Goal: Information Seeking & Learning: Learn about a topic

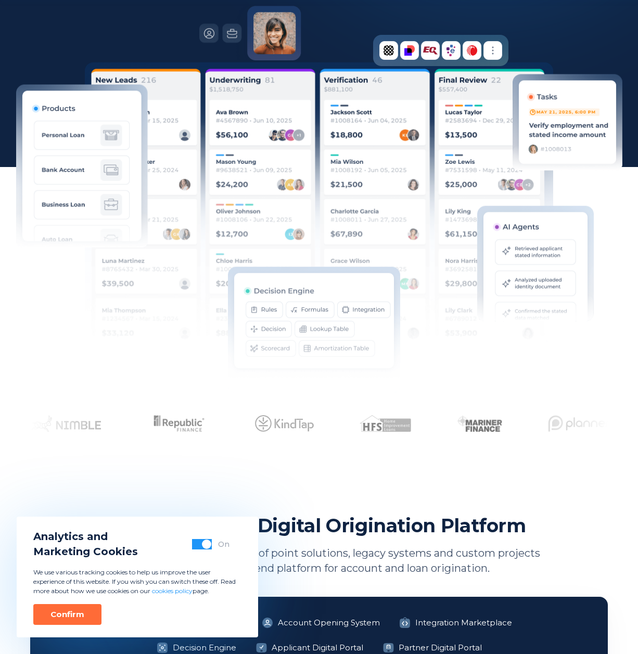
scroll to position [344, 0]
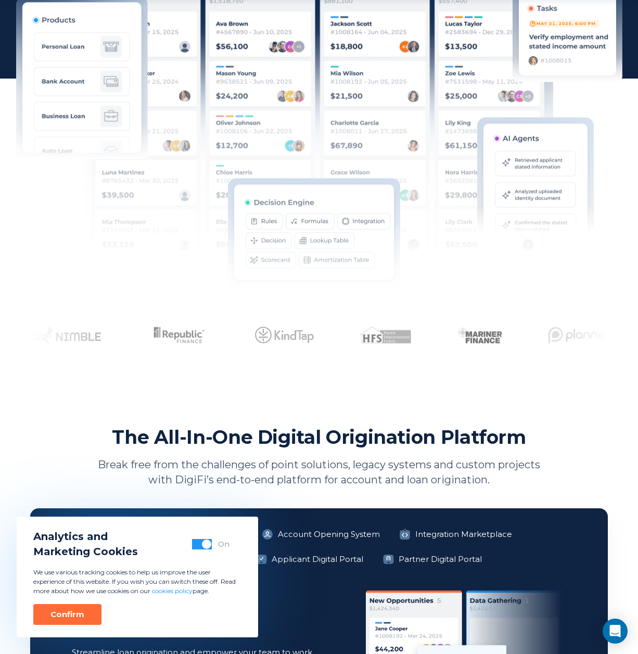
drag, startPoint x: 83, startPoint y: 614, endPoint x: 115, endPoint y: 595, distance: 36.4
click at [84, 612] on button "Confirm" at bounding box center [67, 614] width 68 height 21
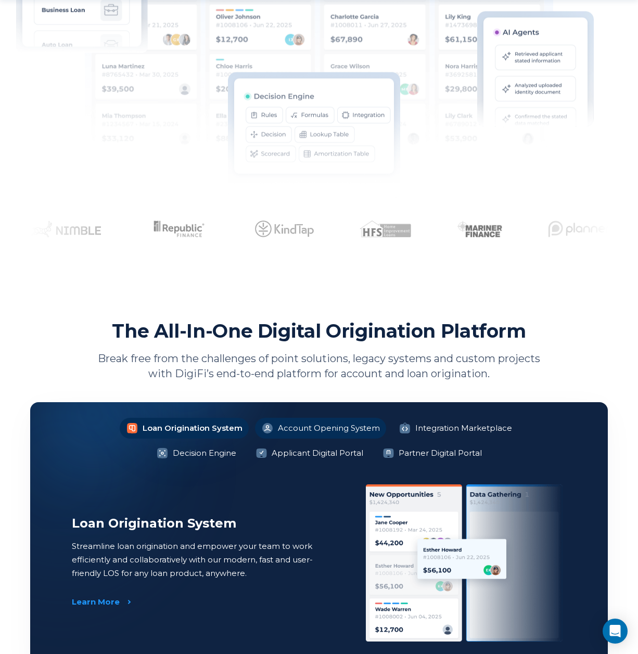
scroll to position [544, 0]
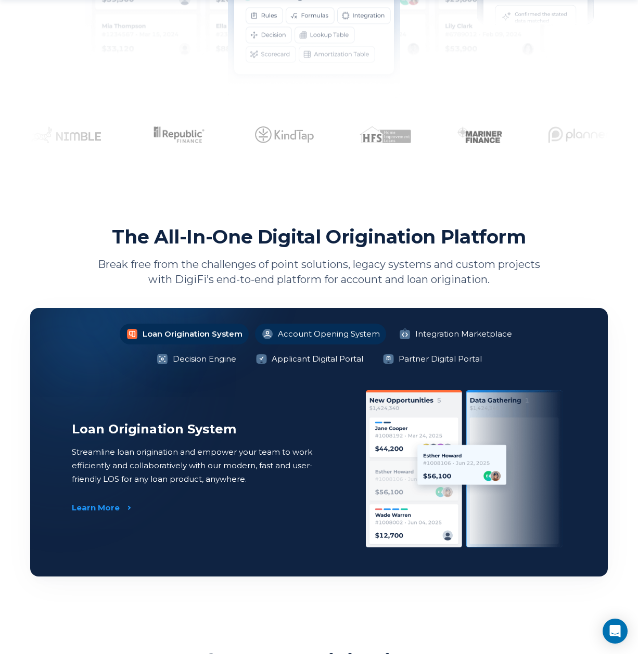
click at [260, 331] on li "Account Opening System" at bounding box center [320, 334] width 131 height 21
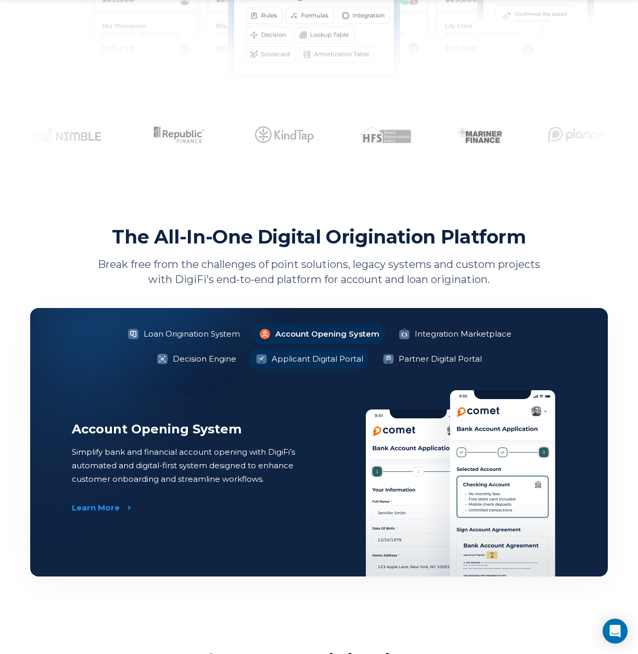
click at [263, 349] on li "Applicant Digital Portal" at bounding box center [309, 359] width 121 height 21
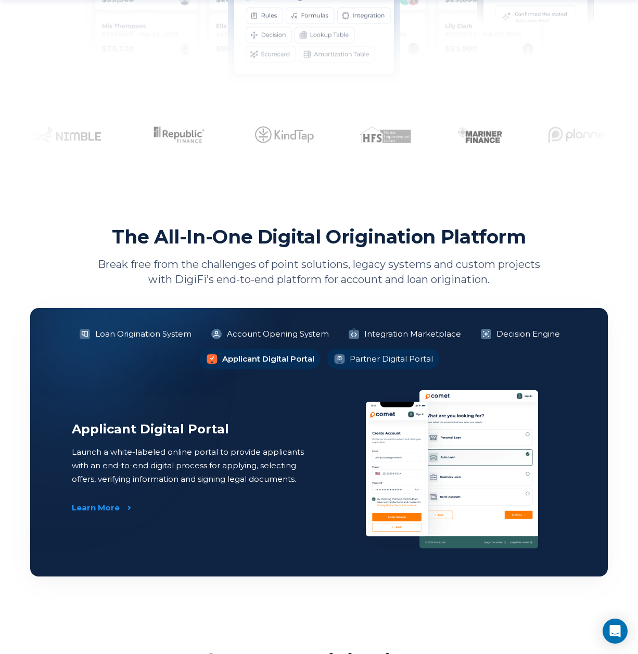
click at [369, 359] on li "Partner Digital Portal" at bounding box center [383, 359] width 112 height 21
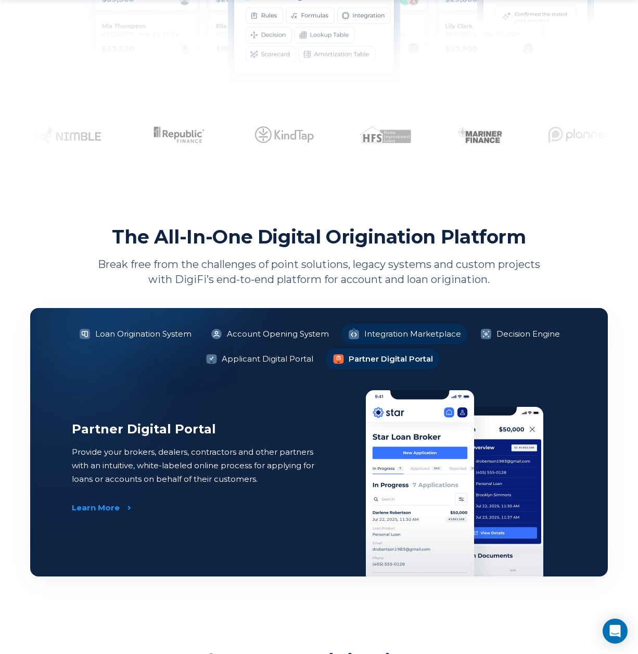
drag, startPoint x: 396, startPoint y: 334, endPoint x: 448, endPoint y: 329, distance: 51.7
click at [396, 335] on li "Integration Marketplace" at bounding box center [404, 334] width 126 height 21
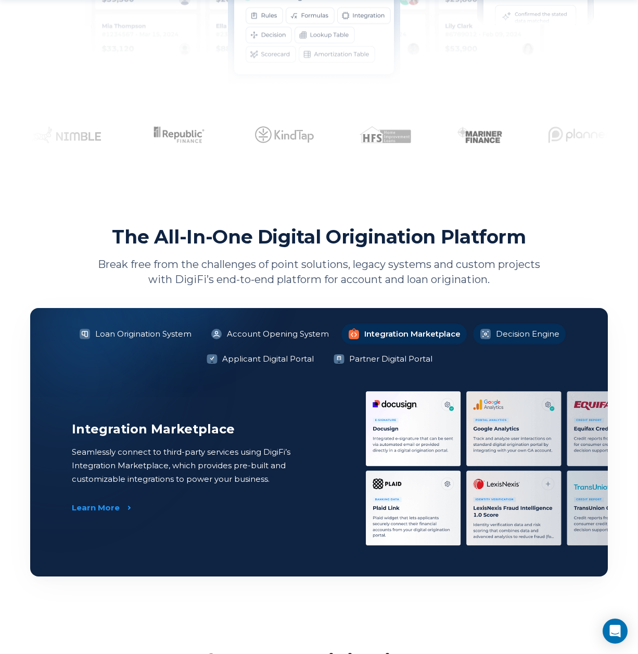
click at [518, 329] on li "Decision Engine" at bounding box center [519, 334] width 93 height 21
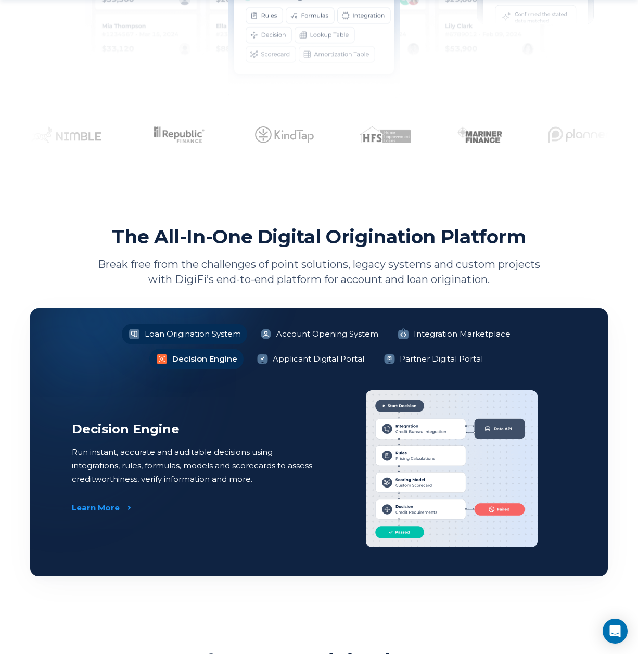
drag, startPoint x: 112, startPoint y: 338, endPoint x: 123, endPoint y: 337, distance: 10.9
click at [122, 338] on li "Loan Origination System" at bounding box center [184, 334] width 125 height 21
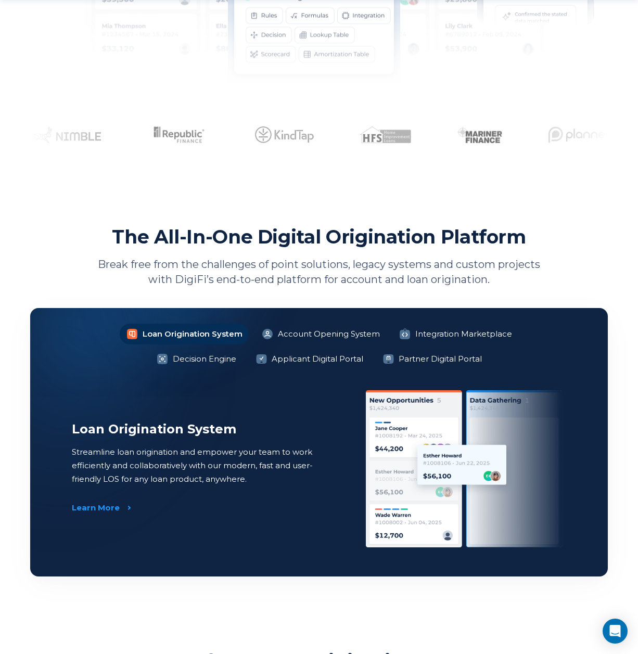
drag, startPoint x: 249, startPoint y: 359, endPoint x: 323, endPoint y: 357, distance: 74.0
click at [252, 360] on li "Applicant Digital Portal" at bounding box center [309, 359] width 121 height 21
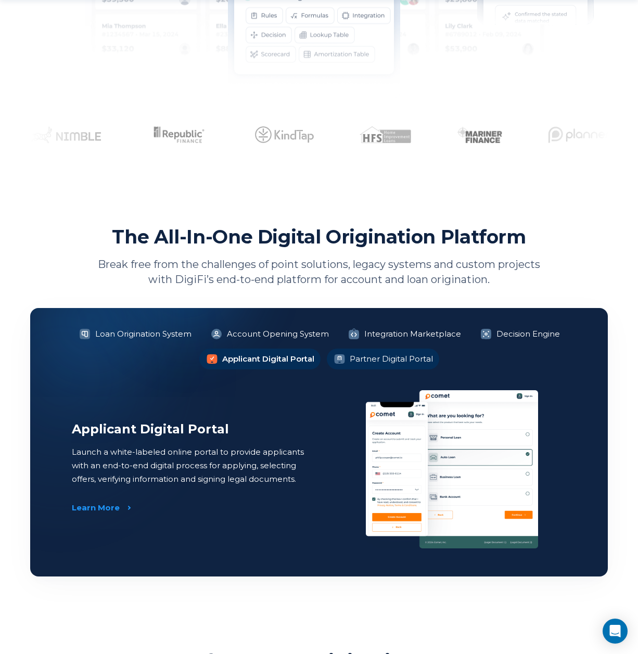
click at [373, 354] on li "Partner Digital Portal" at bounding box center [383, 359] width 112 height 21
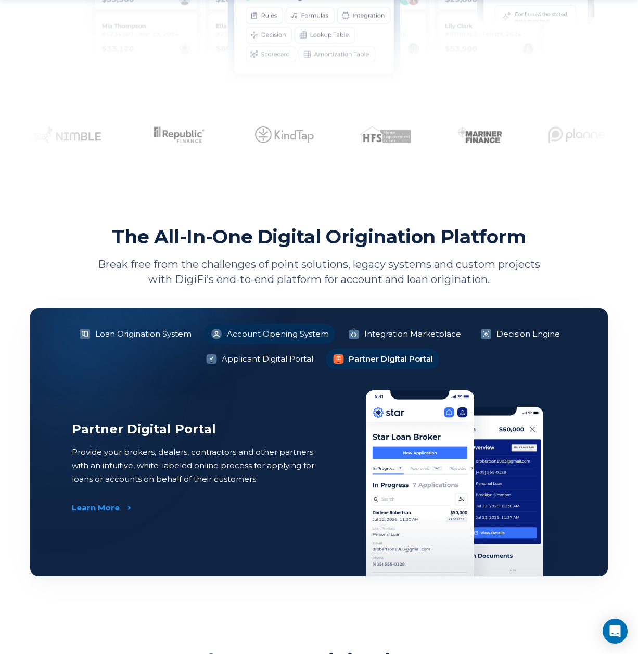
click at [307, 335] on li "Account Opening System" at bounding box center [269, 334] width 131 height 21
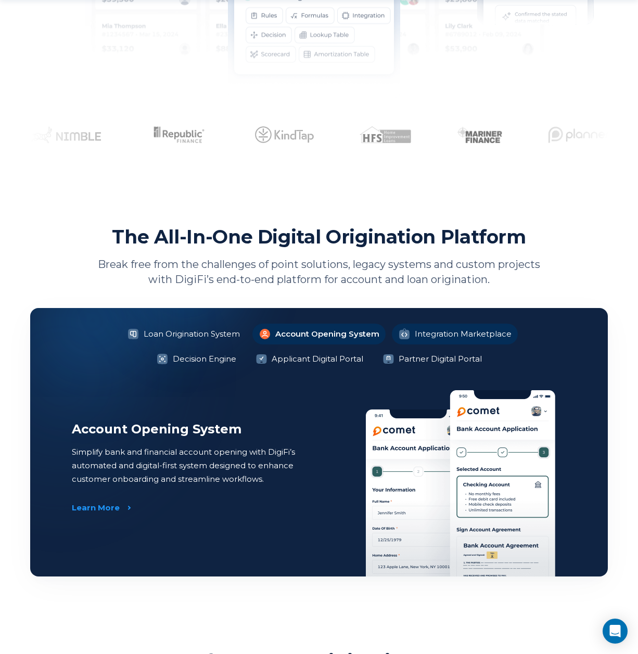
drag, startPoint x: 387, startPoint y: 337, endPoint x: 395, endPoint y: 338, distance: 7.8
click at [392, 337] on li "Integration Marketplace" at bounding box center [455, 334] width 126 height 21
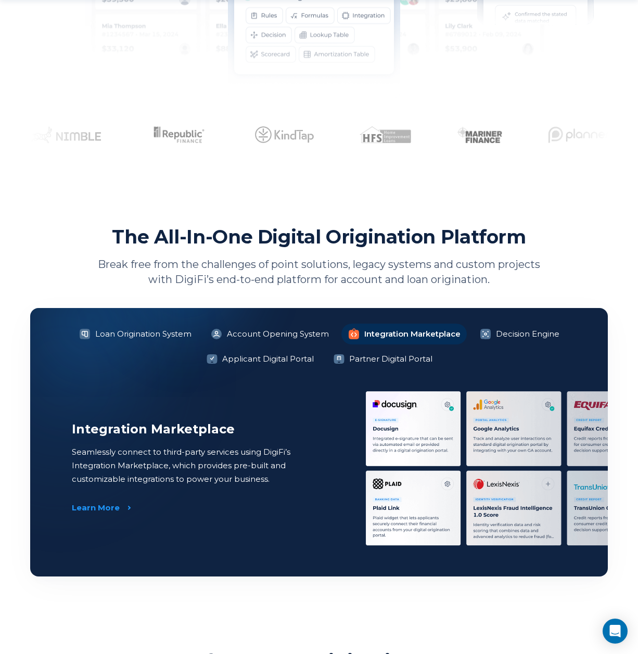
click at [458, 334] on li "Integration Marketplace" at bounding box center [403, 334] width 125 height 21
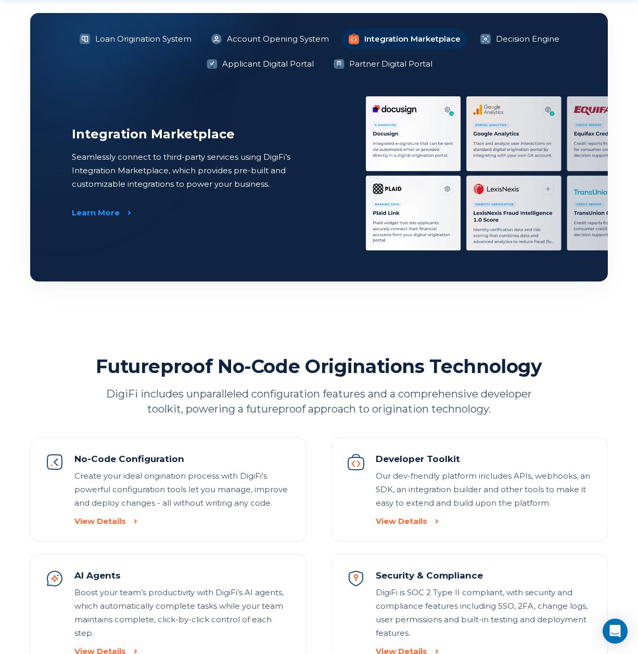
scroll to position [1490, 0]
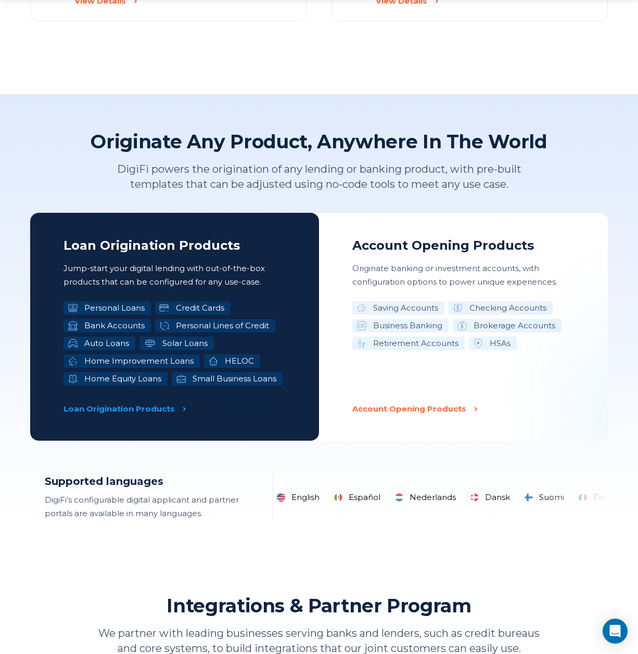
drag, startPoint x: 117, startPoint y: 307, endPoint x: 95, endPoint y: 312, distance: 22.6
click at [117, 308] on li "Personal Loans" at bounding box center [107, 308] width 87 height 14
drag, startPoint x: 92, startPoint y: 312, endPoint x: 100, endPoint y: 328, distance: 17.5
click at [93, 313] on li "Personal Loans" at bounding box center [107, 308] width 87 height 14
